Goal: Find specific page/section: Find specific page/section

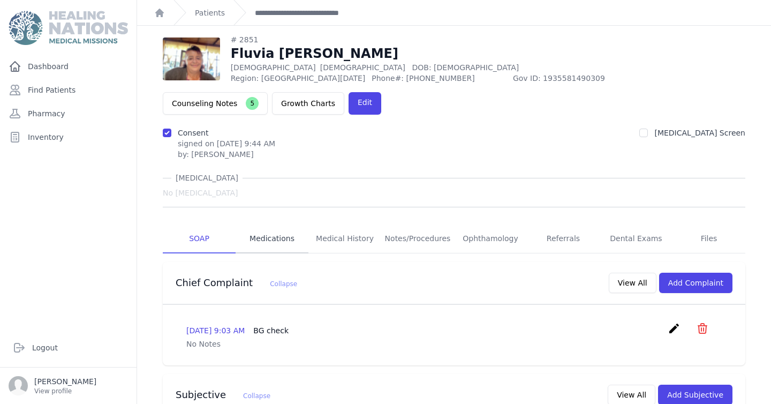
click at [266, 224] on link "Medications" at bounding box center [272, 238] width 73 height 29
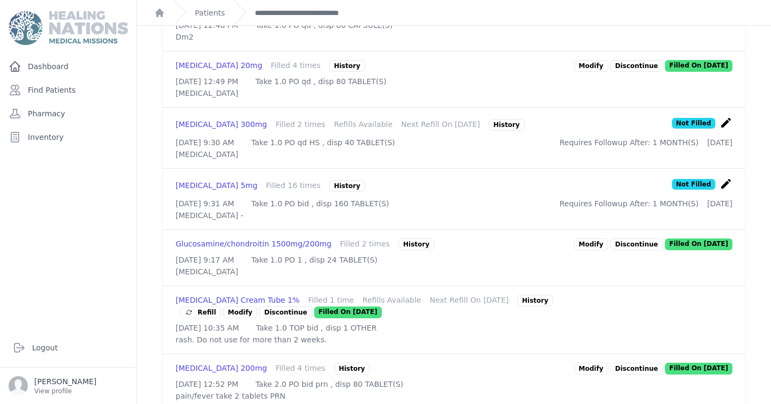
scroll to position [394, 0]
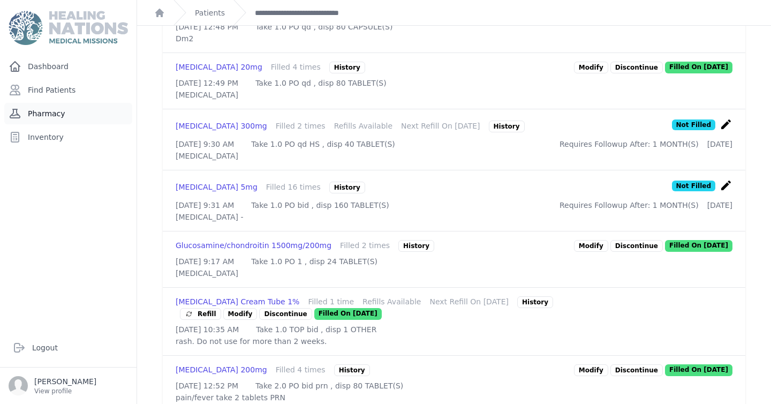
click at [48, 116] on link "Pharmacy" at bounding box center [68, 113] width 128 height 21
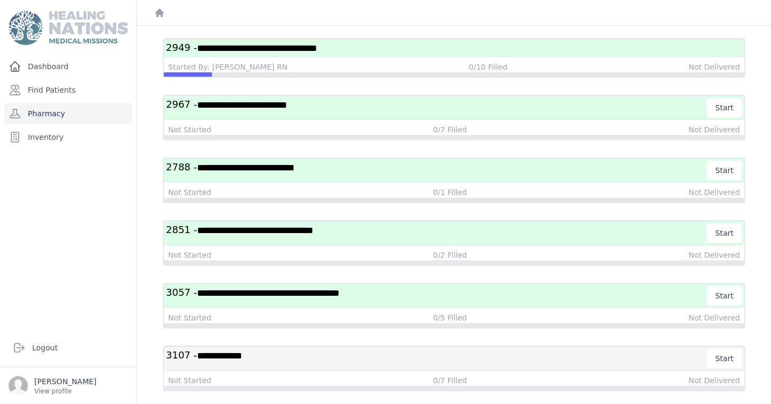
scroll to position [144, 0]
